Goal: Task Accomplishment & Management: Complete application form

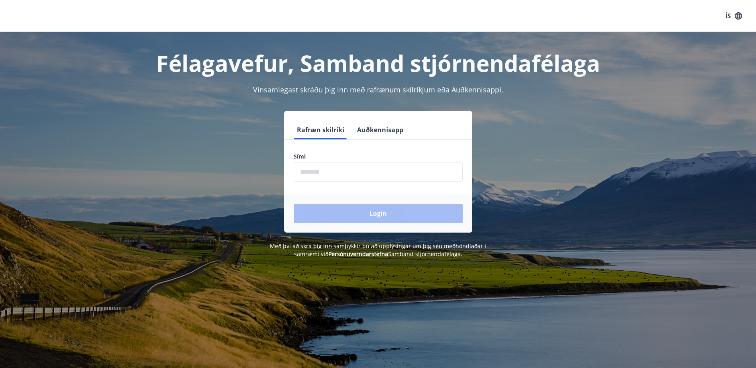
click at [349, 169] on input "phone" at bounding box center [378, 172] width 169 height 20
type input "********"
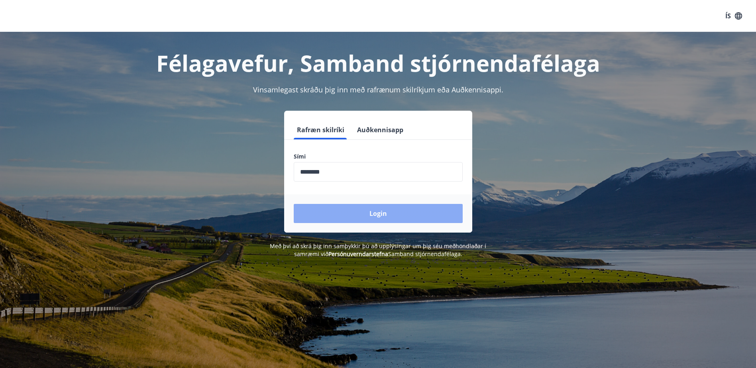
click at [349, 215] on button "Login" at bounding box center [378, 213] width 169 height 19
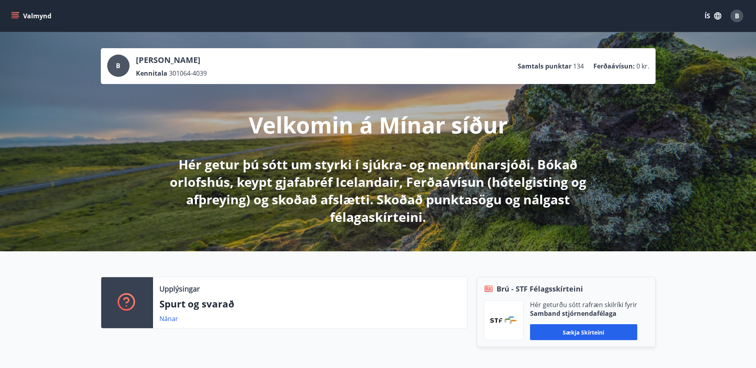
click at [11, 13] on icon "menu" at bounding box center [15, 16] width 8 height 8
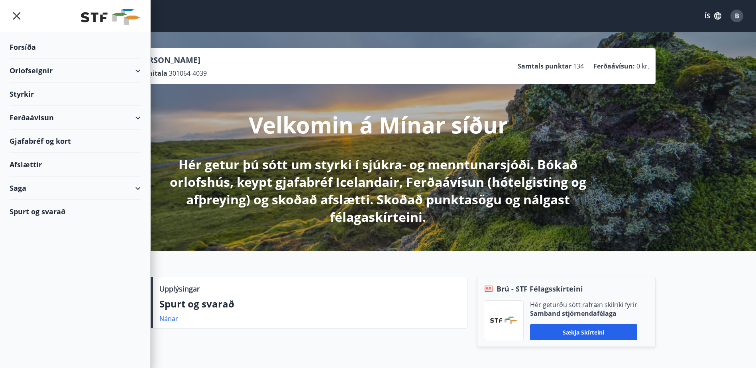
click at [47, 97] on div "Styrkir" at bounding box center [75, 95] width 131 height 24
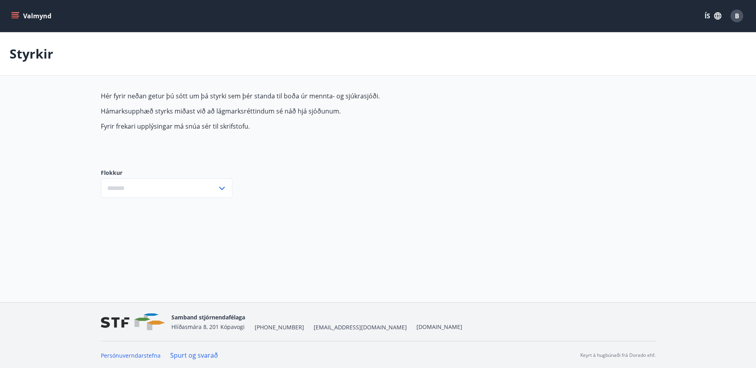
type input "***"
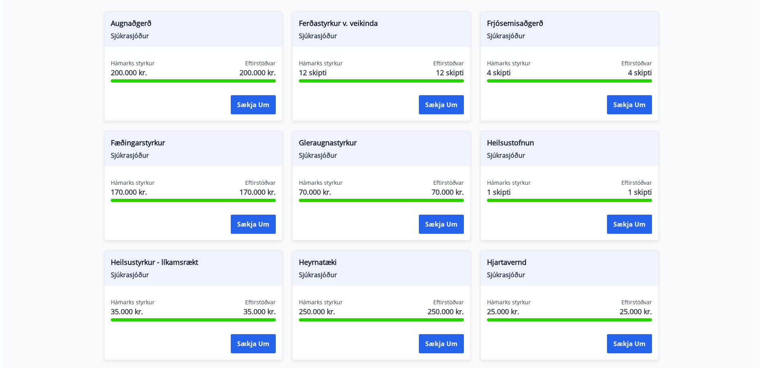
scroll to position [159, 0]
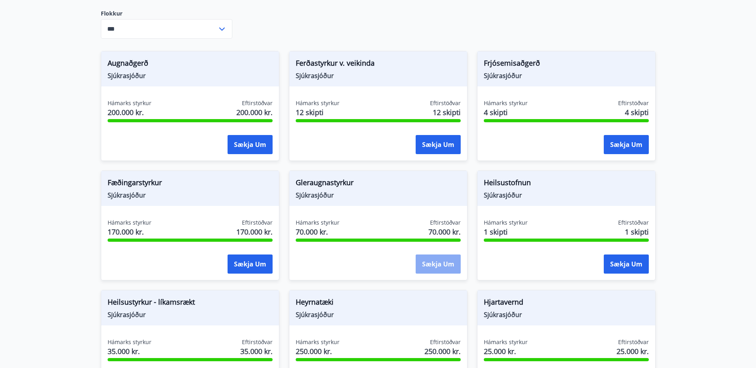
click at [436, 262] on button "Sækja um" at bounding box center [438, 264] width 45 height 19
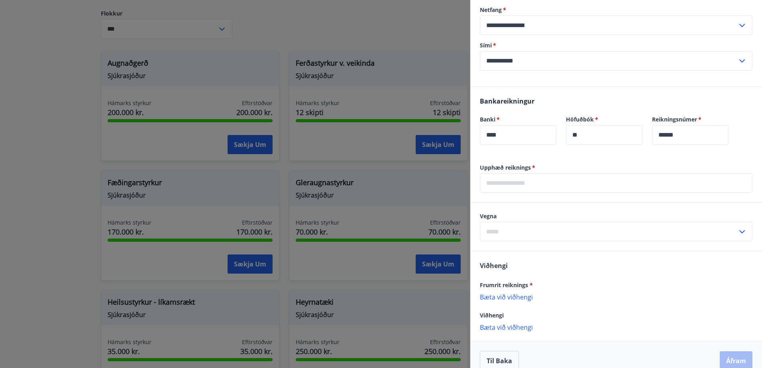
scroll to position [154, 0]
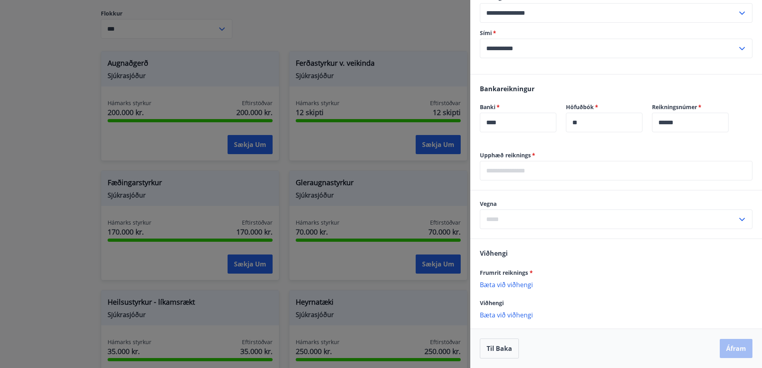
click at [533, 175] on input "text" at bounding box center [616, 171] width 273 height 20
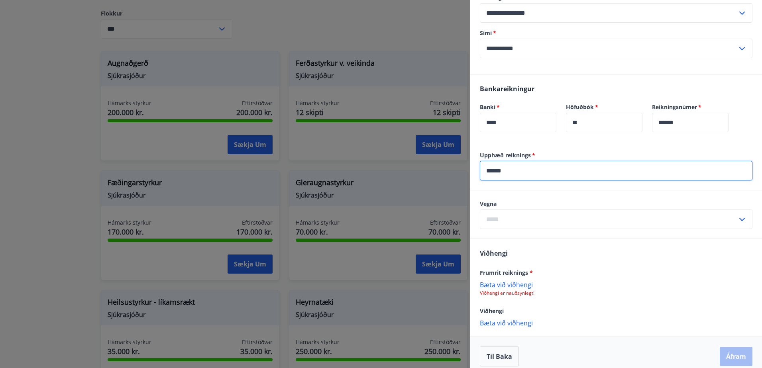
type input "******"
click at [526, 225] on input "text" at bounding box center [609, 220] width 258 height 20
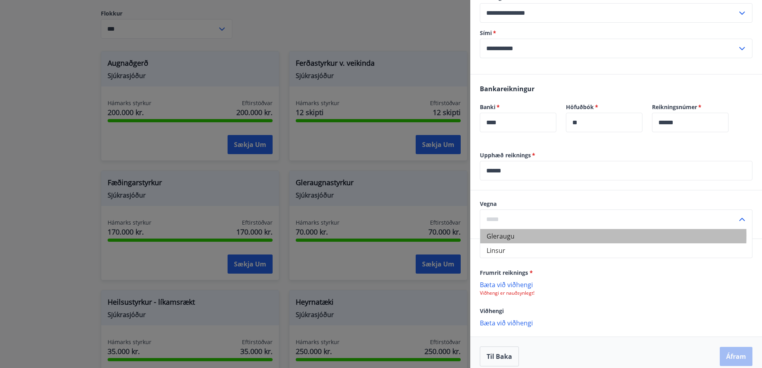
click at [519, 236] on li "Gleraugu" at bounding box center [616, 236] width 272 height 14
type input "********"
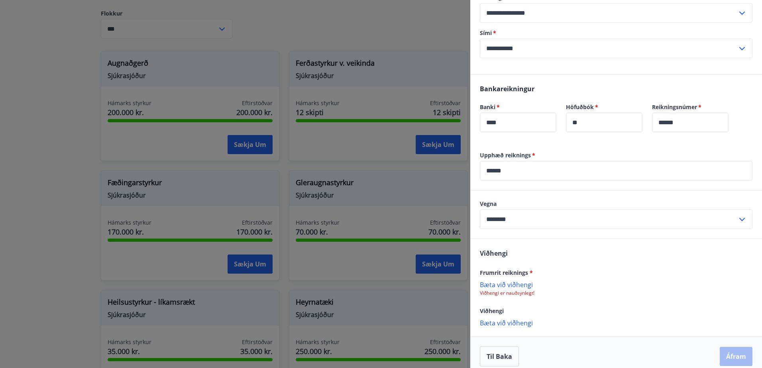
scroll to position [162, 0]
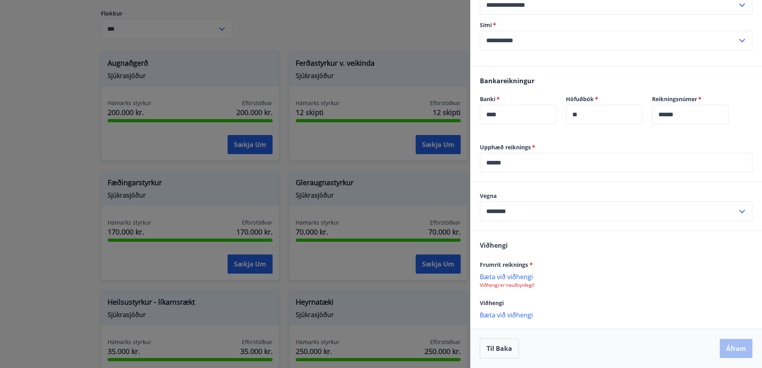
click at [512, 276] on p "Bæta við viðhengi" at bounding box center [616, 277] width 273 height 8
click at [511, 278] on p "Bæta við viðhengi" at bounding box center [616, 277] width 273 height 8
click at [721, 348] on button "Áfram" at bounding box center [736, 348] width 33 height 19
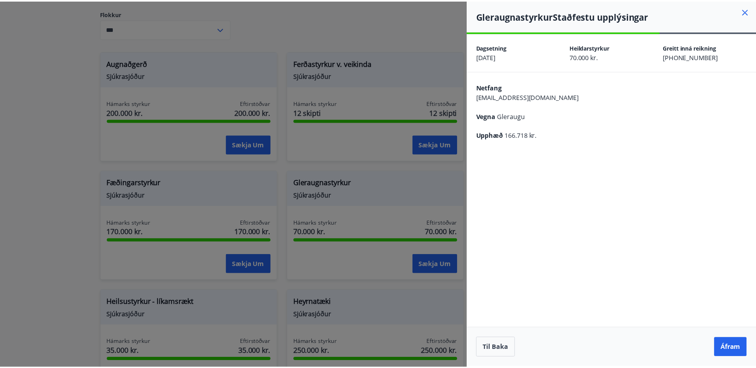
scroll to position [0, 0]
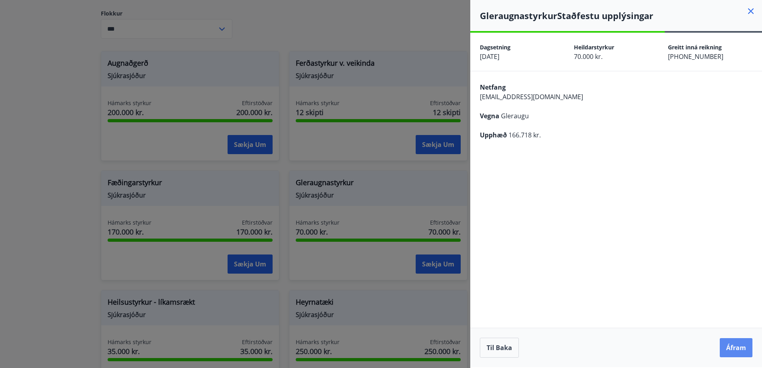
click at [732, 347] on button "Áfram" at bounding box center [736, 347] width 33 height 19
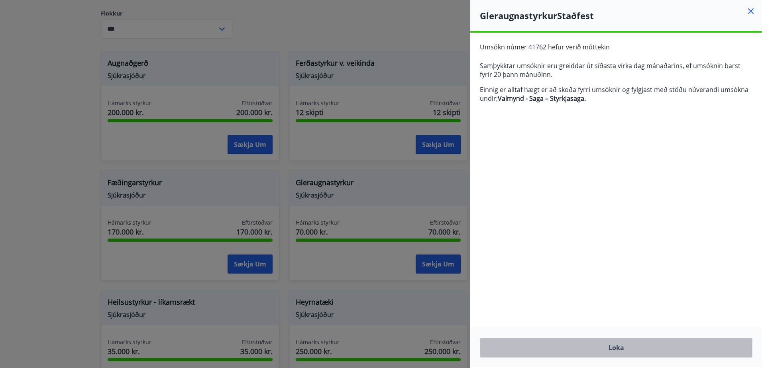
click at [590, 352] on button "Loka" at bounding box center [616, 348] width 273 height 20
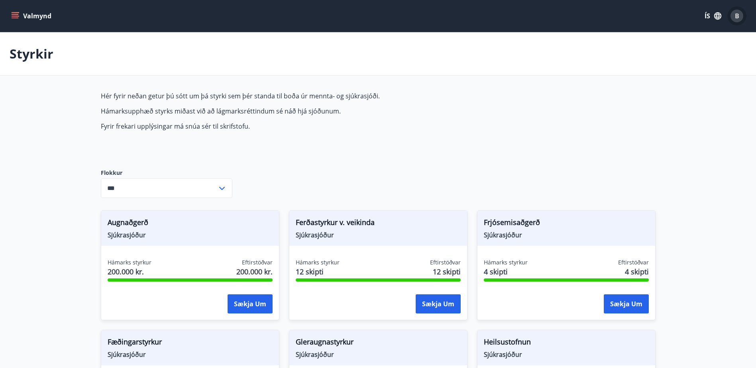
click at [737, 18] on span "B" at bounding box center [737, 16] width 4 height 9
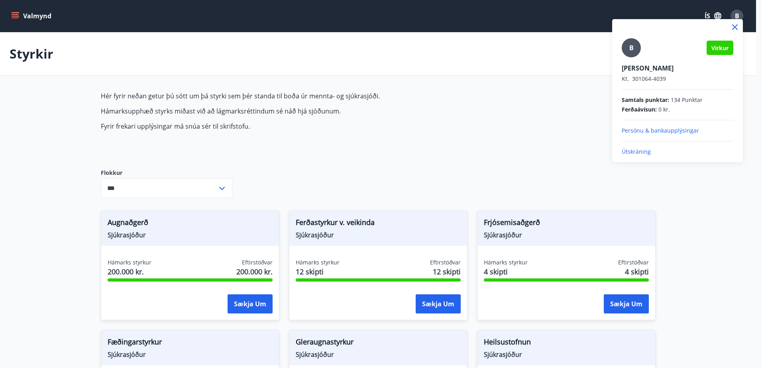
click at [651, 154] on p "Útskráning" at bounding box center [678, 152] width 112 height 8
